Goal: Transaction & Acquisition: Download file/media

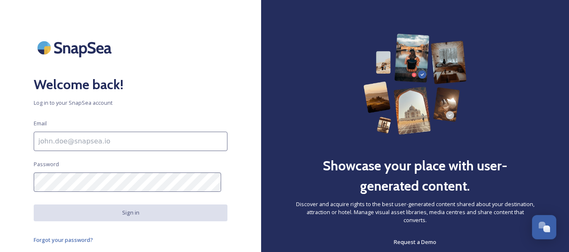
click at [156, 143] on input at bounding box center [131, 141] width 194 height 19
type input "digital@ambitiontravels.net"
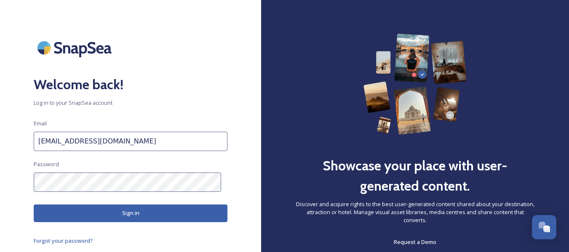
click at [172, 210] on button "Sign in" at bounding box center [131, 213] width 194 height 17
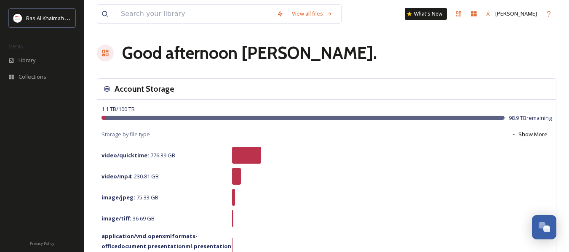
click at [526, 136] on button "Show More" at bounding box center [529, 134] width 45 height 16
click at [241, 14] on input at bounding box center [195, 14] width 156 height 19
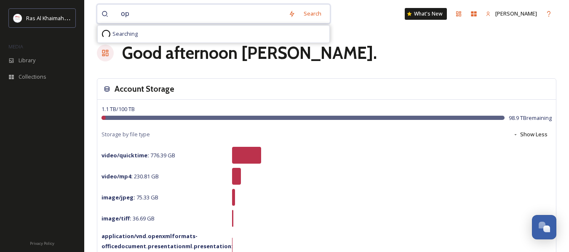
type input "o"
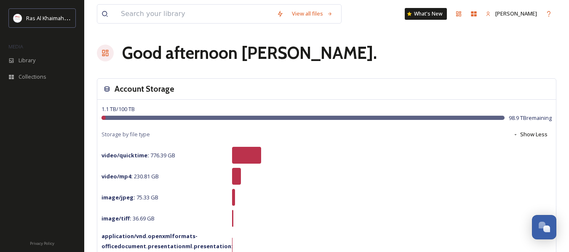
click at [363, 42] on div "Good afternoon Anshul ." at bounding box center [326, 52] width 459 height 25
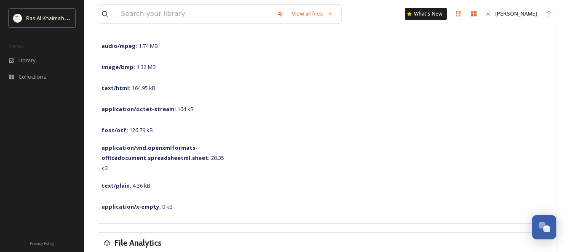
scroll to position [505, 0]
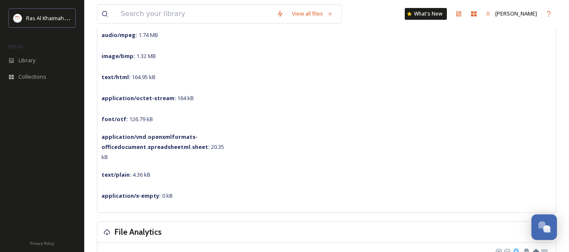
click at [544, 228] on div "Open Chat" at bounding box center [546, 229] width 7 height 7
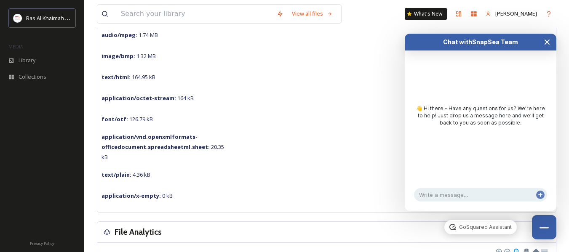
click at [547, 44] on icon "Close Chat" at bounding box center [547, 42] width 7 height 7
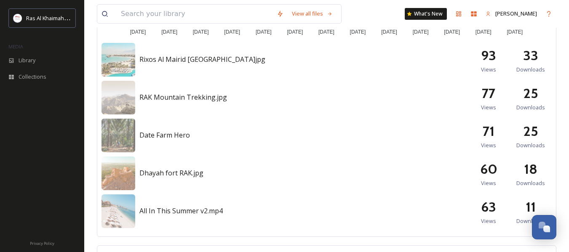
scroll to position [800, 0]
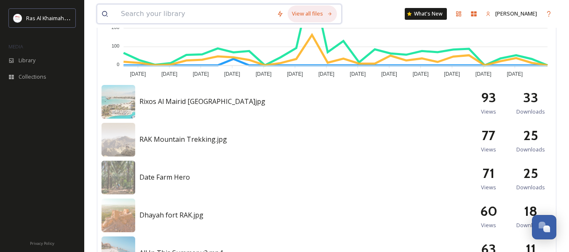
click at [310, 16] on div "View all files" at bounding box center [312, 13] width 49 height 16
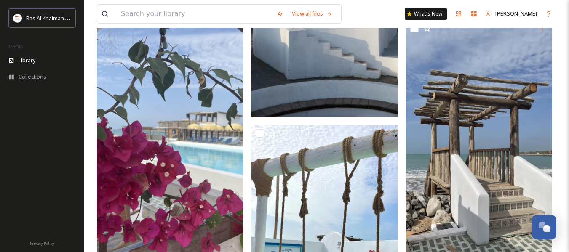
scroll to position [1390, 0]
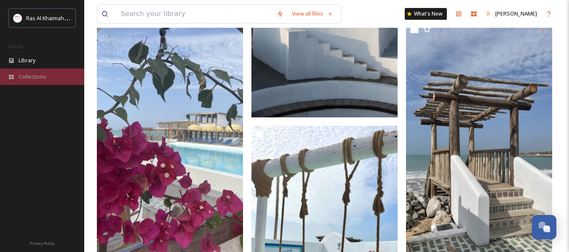
click at [40, 75] on span "Collections" at bounding box center [33, 77] width 28 height 8
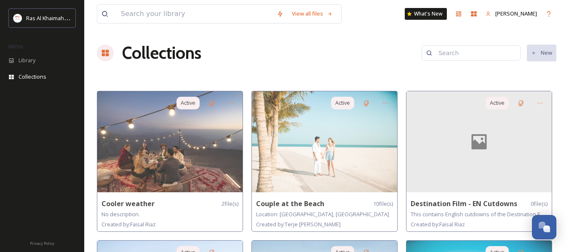
click at [465, 54] on input at bounding box center [475, 53] width 82 height 17
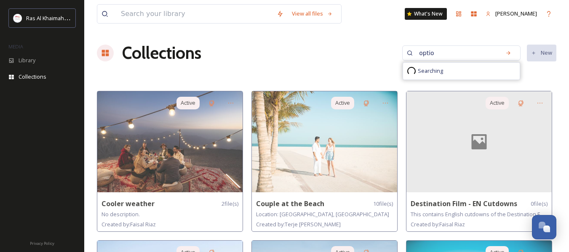
type input "option"
drag, startPoint x: 458, startPoint y: 51, endPoint x: 407, endPoint y: 51, distance: 51.4
click at [407, 51] on div "Collections option No results. New" at bounding box center [326, 52] width 459 height 25
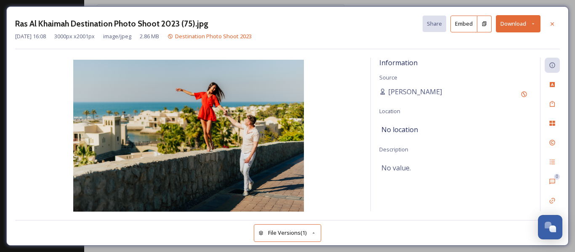
click at [518, 25] on button "Download" at bounding box center [518, 23] width 45 height 17
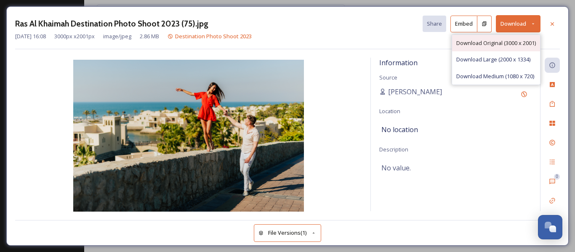
click at [497, 43] on span "Download Original (3000 x 2001)" at bounding box center [496, 43] width 80 height 8
